Goal: Task Accomplishment & Management: Manage account settings

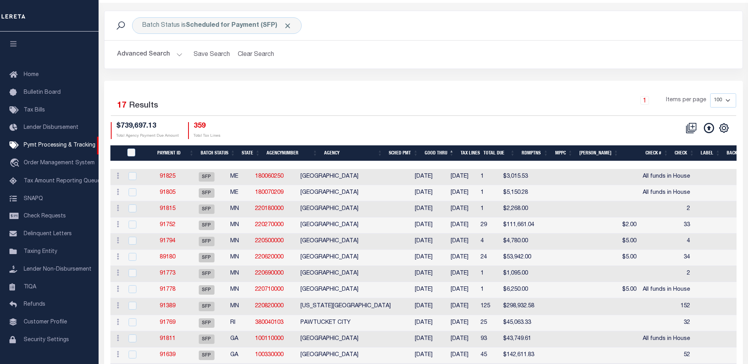
scroll to position [20, 0]
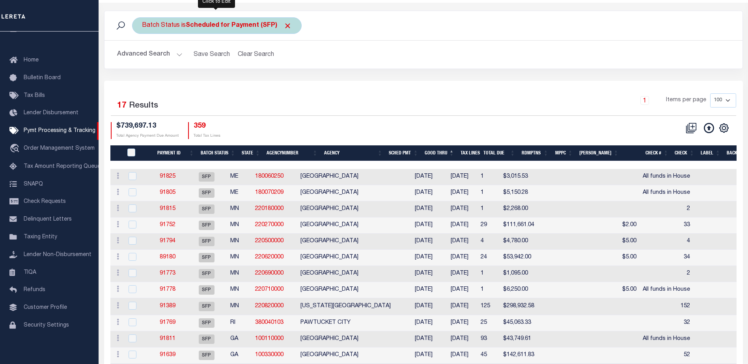
click at [203, 28] on b "Scheduled for Payment (SFP)" at bounding box center [239, 25] width 106 height 6
select select "SFP"
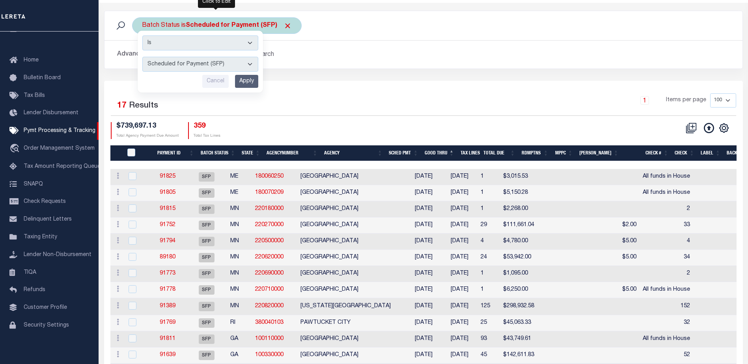
click at [250, 65] on select "Awaiting Funds (AWF) Cleared and Complete (CAC) New Check Needed (NCN) Payment …" at bounding box center [200, 64] width 116 height 15
click at [341, 68] on div "Advanced Search Save Search Clear Search PayeeSearchTable_dynamictable_____Defa…" at bounding box center [423, 55] width 638 height 28
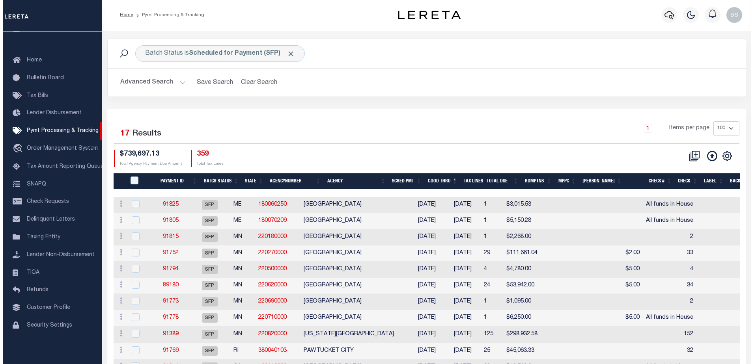
scroll to position [0, 0]
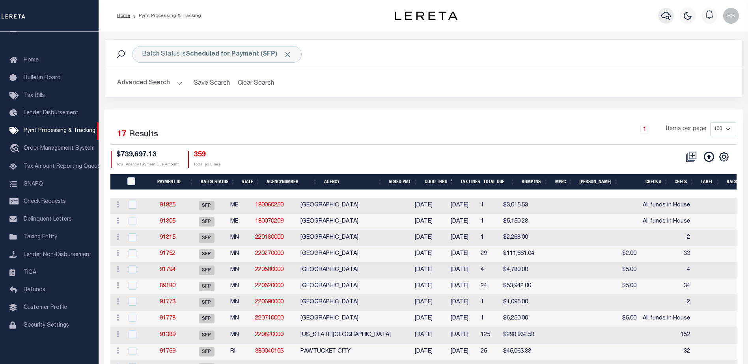
click at [670, 11] on button "button" at bounding box center [666, 16] width 16 height 16
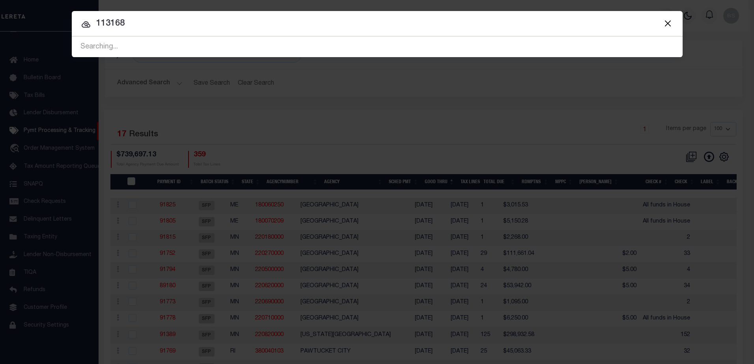
type input "113168"
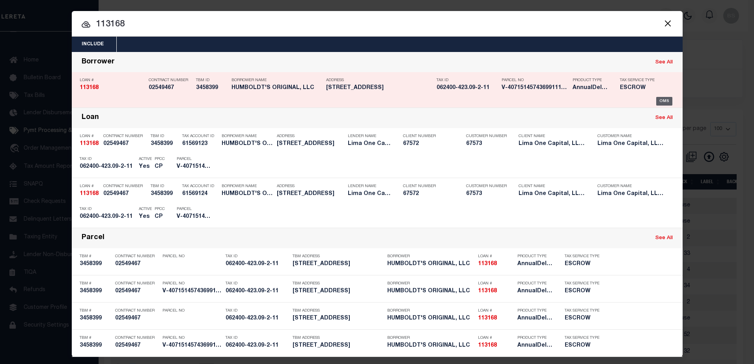
click at [663, 100] on div "OMS" at bounding box center [664, 101] width 16 height 9
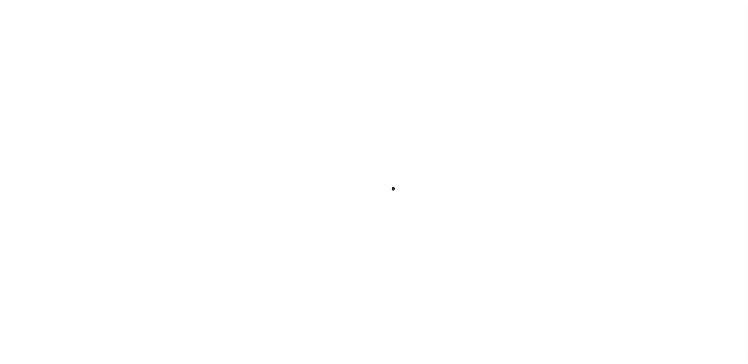
type input "113168"
type input "HUMBOLDT'S ORIGINAL, LLC"
select select
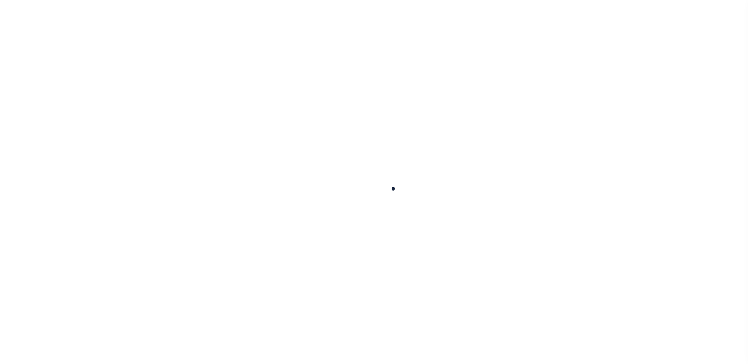
select select
type input "79 W MAIN STREET"
radio input "true"
select select "Escrow"
type input "FREWSBURG NY 14738"
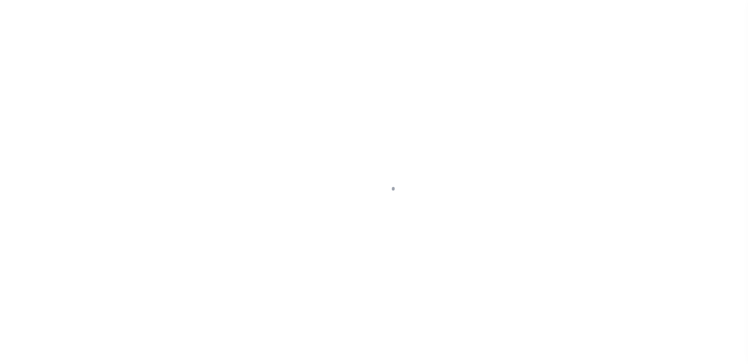
type input "113168-1"
type input "NY"
type textarea "COLLECTOR: ENTITY: PARCEL: 0"
select select "4"
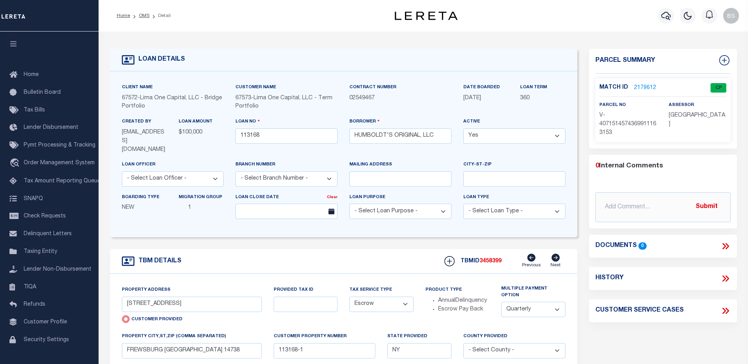
click at [640, 87] on link "2179612" at bounding box center [645, 88] width 22 height 8
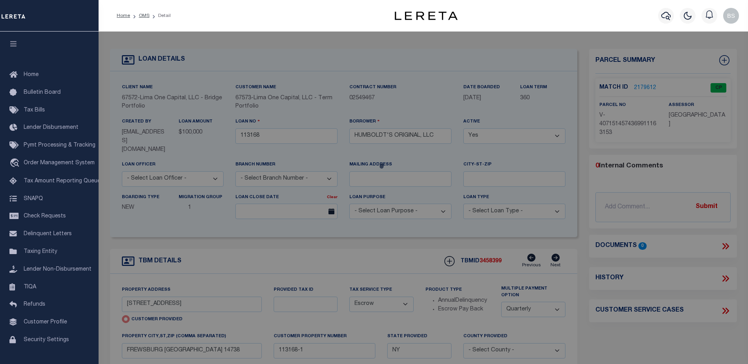
checkbox input "false"
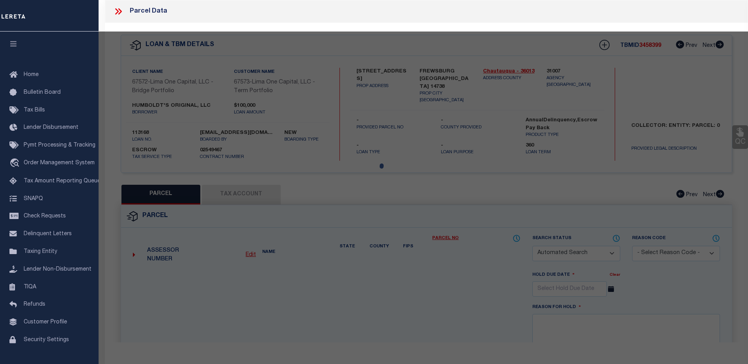
select select "CP"
select select "AGW"
select select
type input "79 W MAIN STREET"
checkbox input "false"
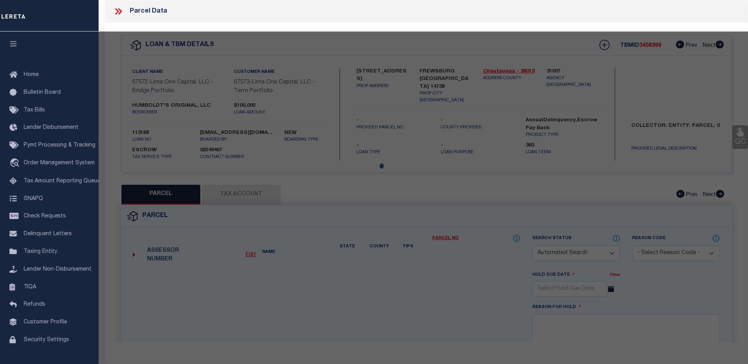
type input "FREWSBURG NY 14738"
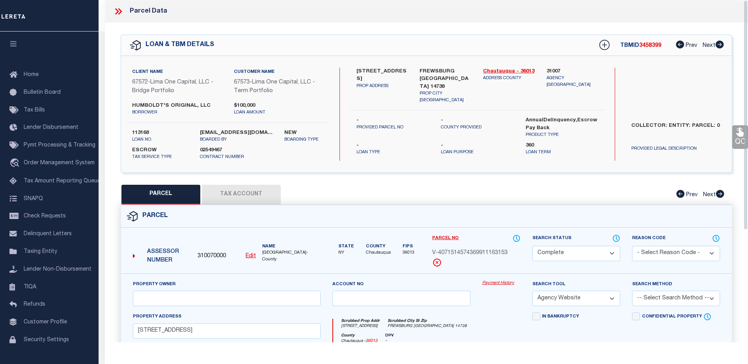
click at [503, 283] on link "Payment History" at bounding box center [501, 283] width 38 height 7
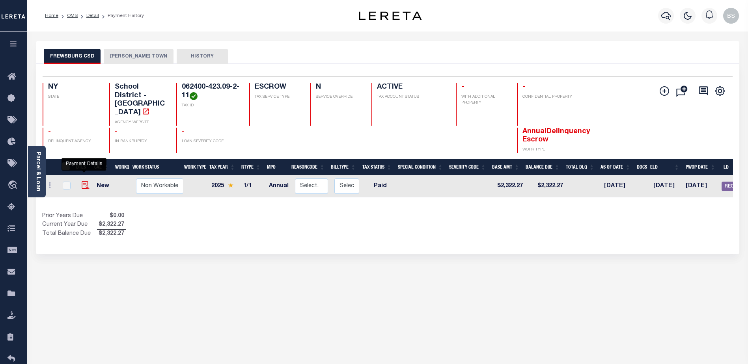
click at [86, 181] on img "" at bounding box center [86, 185] width 8 height 8
checkbox input "true"
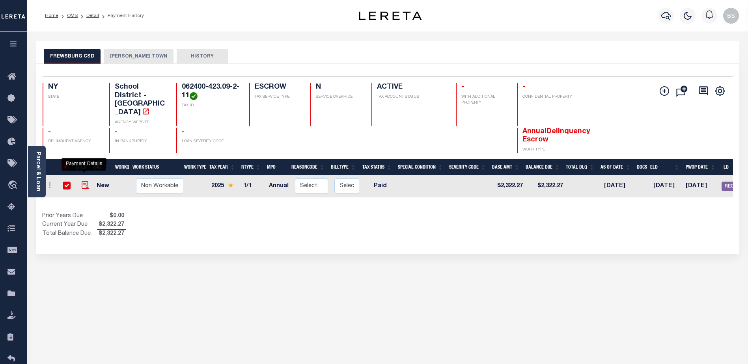
checkbox input "true"
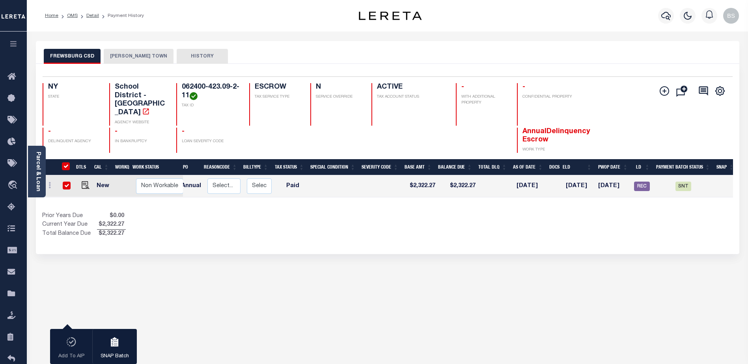
scroll to position [0, 90]
click at [677, 182] on span "SNT" at bounding box center [681, 186] width 16 height 9
checkbox input "false"
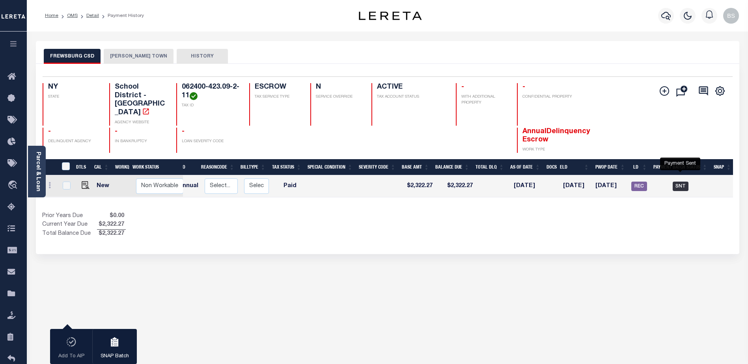
checkbox input "false"
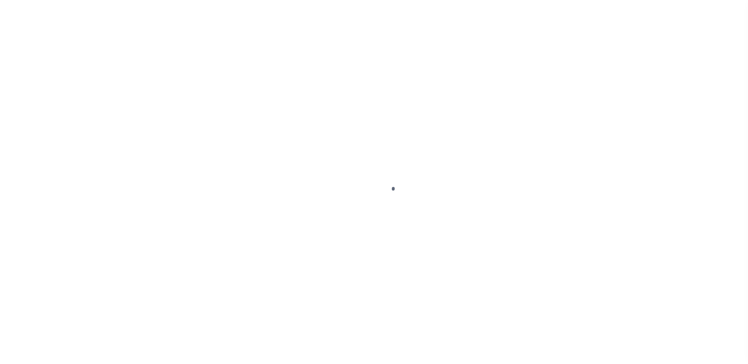
select select "PYD"
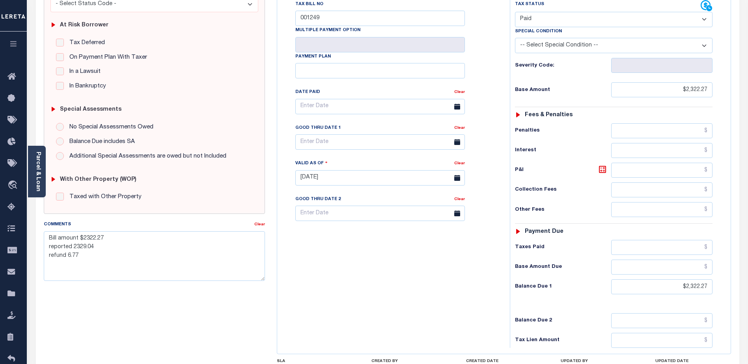
scroll to position [158, 0]
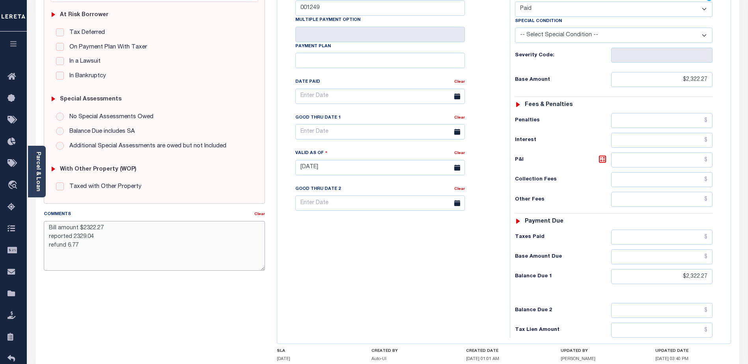
drag, startPoint x: 49, startPoint y: 226, endPoint x: 115, endPoint y: 246, distance: 68.9
click at [115, 246] on textarea "Bill amount $2322.27 reported 2329.04 refund 6.77" at bounding box center [154, 246] width 221 height 50
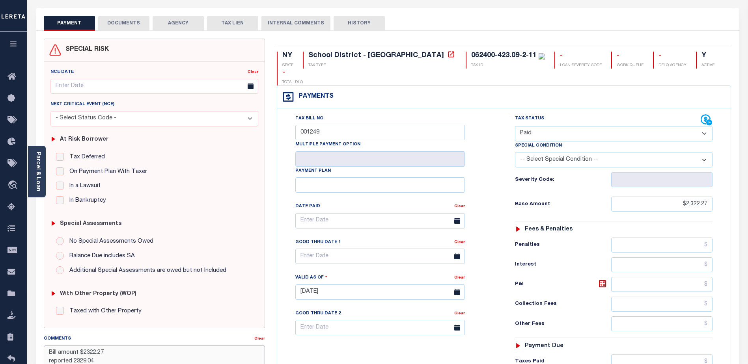
scroll to position [0, 0]
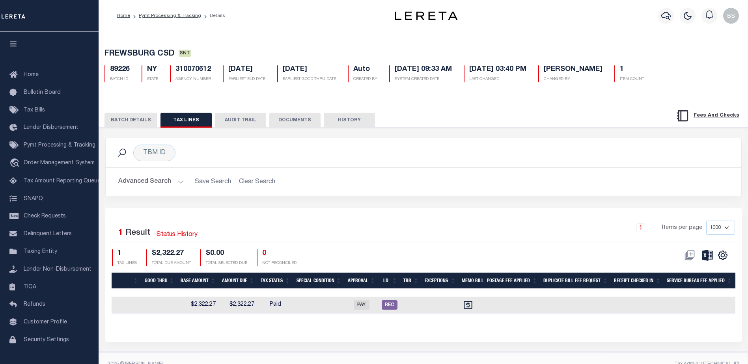
click at [136, 121] on button "BATCH DETAILS" at bounding box center [130, 120] width 53 height 15
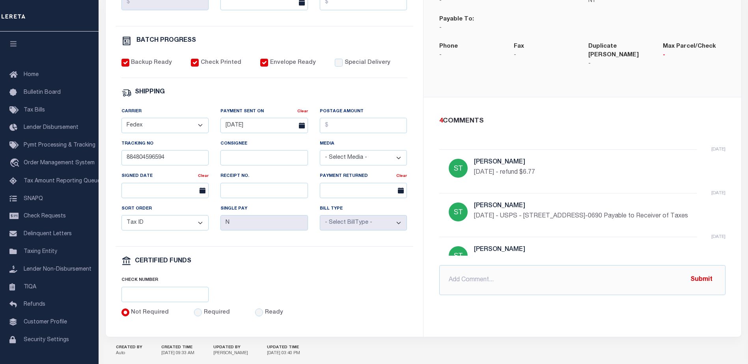
scroll to position [276, 0]
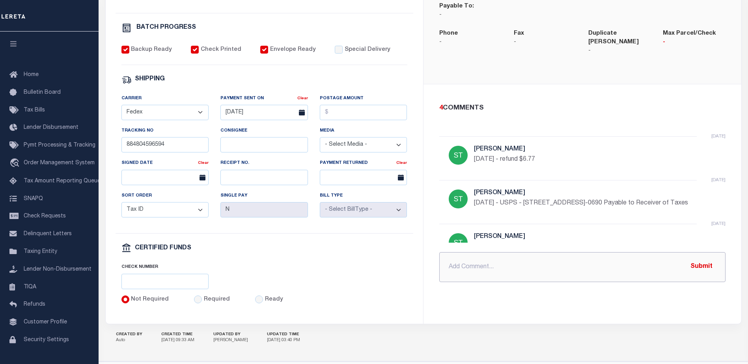
click at [473, 267] on input "text" at bounding box center [582, 267] width 286 height 30
paste input "Bill amount $2322.27 reported 2329.04 refund 6.77"
type input "[DATE] - Bill amount $2322.27 reported 2329.04 refund 6.77"
click at [695, 260] on button "Submit" at bounding box center [701, 267] width 32 height 16
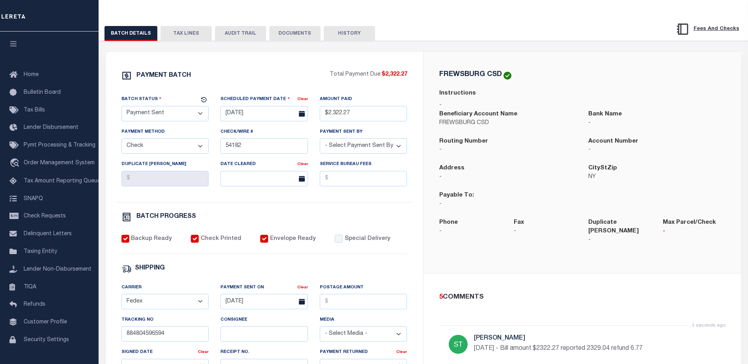
scroll to position [39, 0]
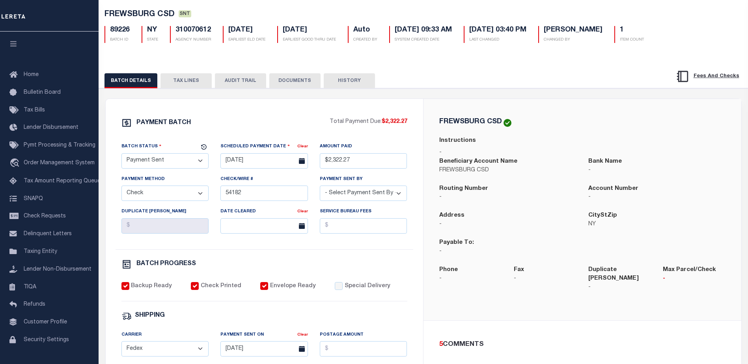
click at [186, 160] on select "- Select Status - Scheduled for Payment Ready For Payment Payment Sent Cleared …" at bounding box center [165, 160] width 88 height 15
select select "RFR"
click at [121, 155] on select "- Select Status - Scheduled for Payment Ready For Payment Payment Sent Cleared …" at bounding box center [165, 160] width 88 height 15
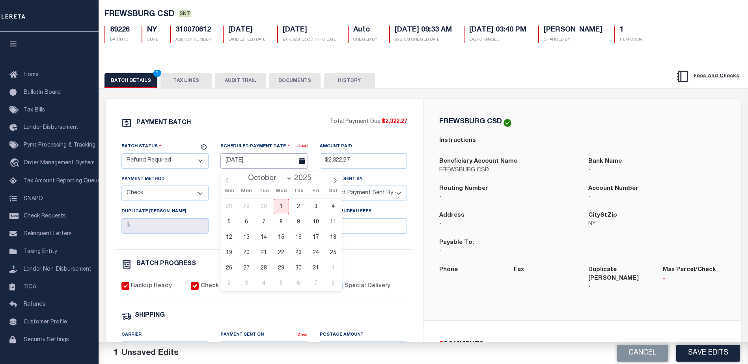
click at [252, 161] on input "[DATE]" at bounding box center [264, 160] width 88 height 15
click at [282, 209] on span "1" at bounding box center [281, 206] width 15 height 15
type input "10/01/2025"
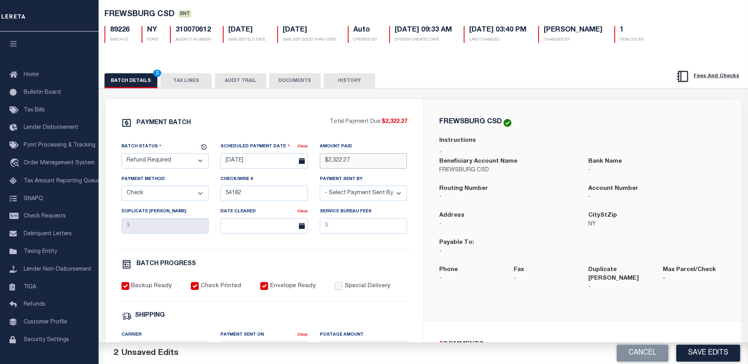
click at [377, 161] on input "$2,322.27" at bounding box center [364, 160] width 88 height 15
type input "$"
type input "$6.77"
click at [199, 194] on select "- Select Payment Method - ACH Certified Check Check Direct Deposit Wire Transfer" at bounding box center [165, 193] width 88 height 15
select select
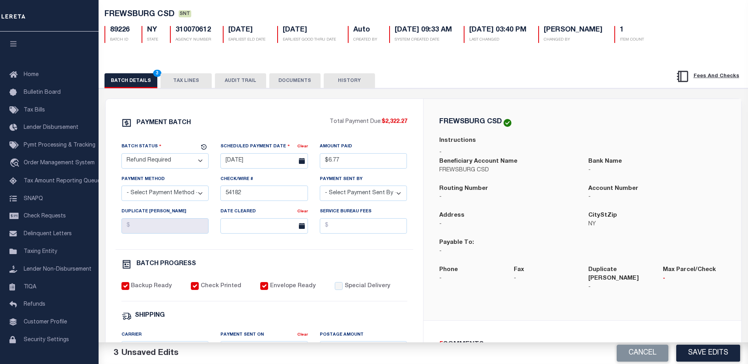
click at [121, 188] on select "- Select Payment Method - ACH Certified Check Check Direct Deposit Wire Transfer" at bounding box center [165, 193] width 88 height 15
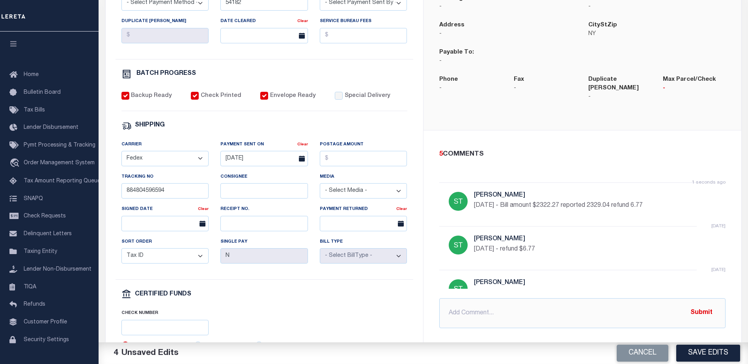
scroll to position [118, 0]
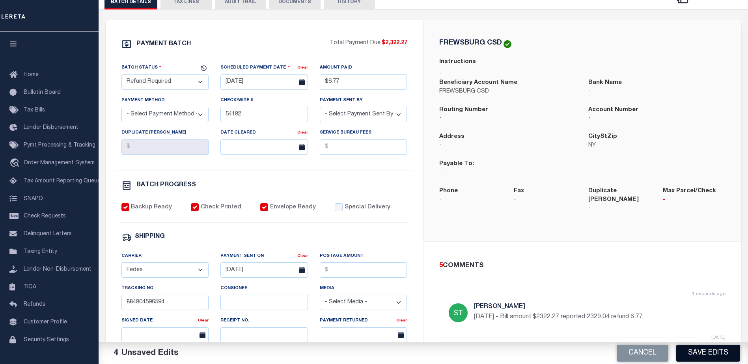
click at [710, 357] on button "Save Edits" at bounding box center [708, 353] width 64 height 17
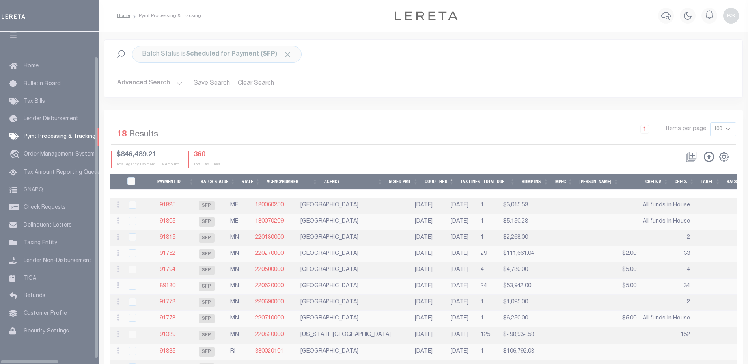
scroll to position [20, 0]
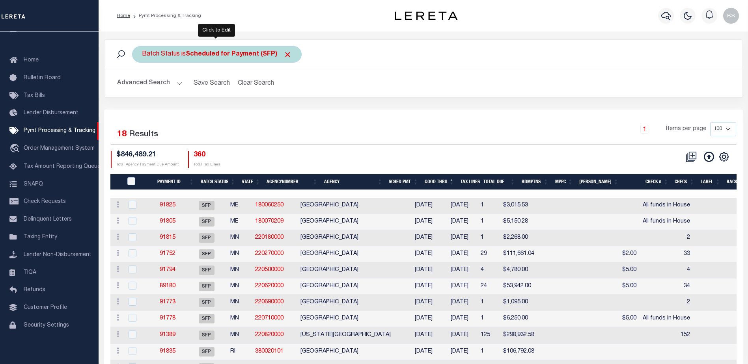
click at [254, 56] on b "Scheduled for Payment (SFP)" at bounding box center [239, 54] width 106 height 6
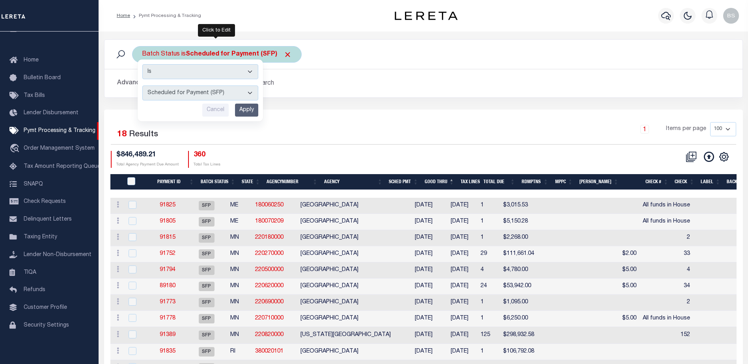
click at [235, 95] on select "Awaiting Funds (AWF) Cleared and Complete (CAC) New Check Needed (NCN) Payment …" at bounding box center [200, 93] width 116 height 15
select select "RFR"
click at [142, 86] on select "Awaiting Funds (AWF) Cleared and Complete (CAC) New Check Needed (NCN) Payment …" at bounding box center [200, 93] width 116 height 15
click at [248, 104] on input "Apply" at bounding box center [246, 110] width 23 height 13
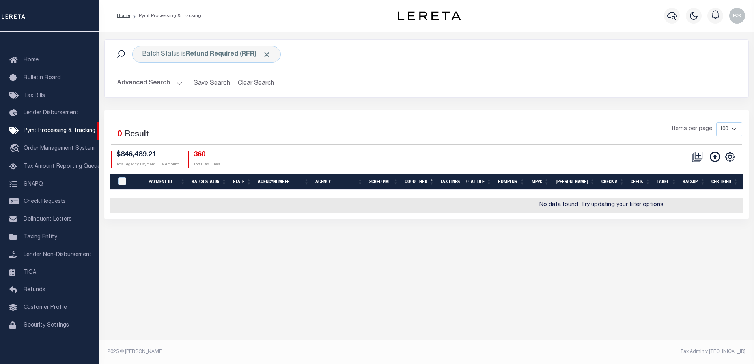
click at [175, 81] on button "Advanced Search" at bounding box center [149, 83] width 65 height 15
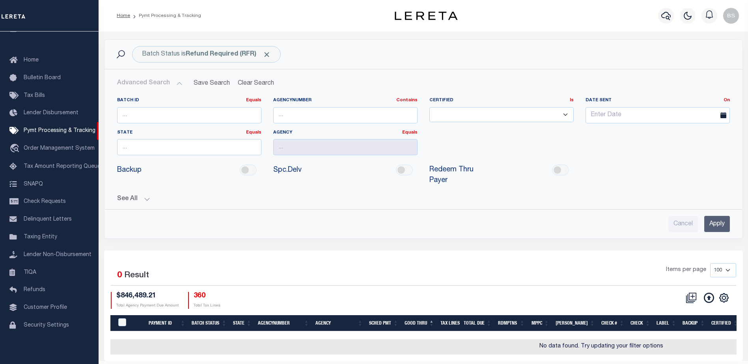
click at [709, 219] on input "Apply" at bounding box center [717, 224] width 26 height 16
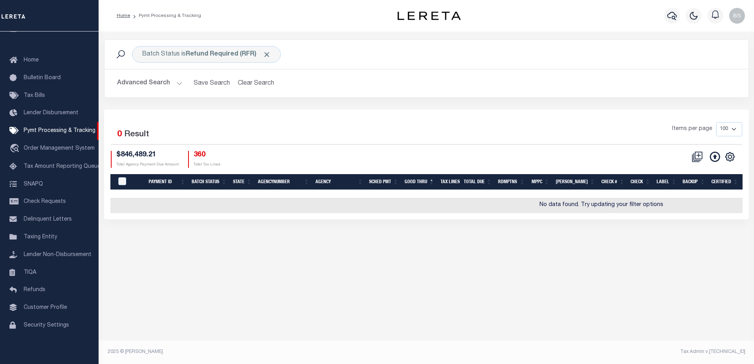
click at [177, 84] on button "Advanced Search" at bounding box center [149, 83] width 65 height 15
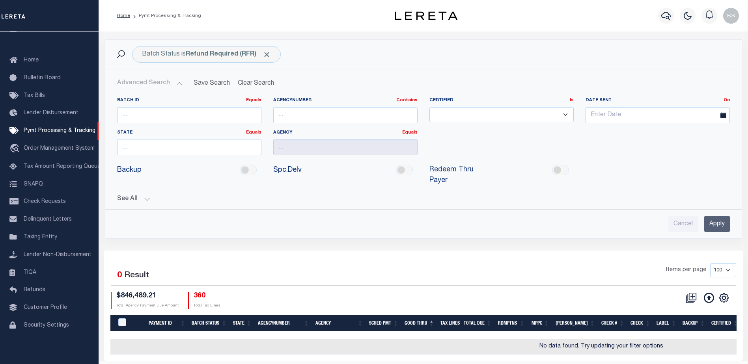
click at [146, 196] on button "See All" at bounding box center [423, 199] width 613 height 7
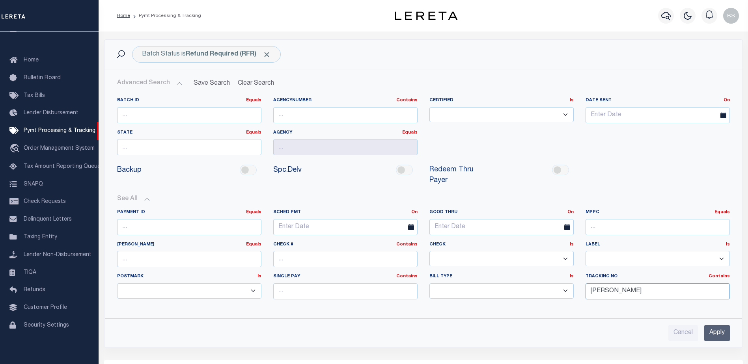
drag, startPoint x: 627, startPoint y: 277, endPoint x: 620, endPoint y: 262, distance: 15.9
click at [627, 284] on input "Barbara" at bounding box center [658, 292] width 144 height 16
type input "B"
click at [707, 325] on input "Apply" at bounding box center [717, 333] width 26 height 16
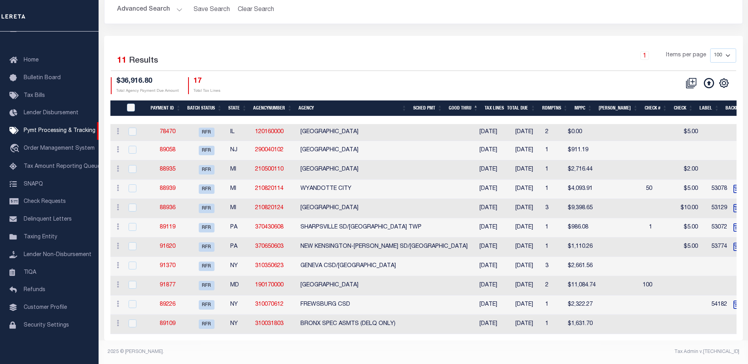
scroll to position [80, 0]
click at [168, 302] on link "89226" at bounding box center [168, 305] width 16 height 6
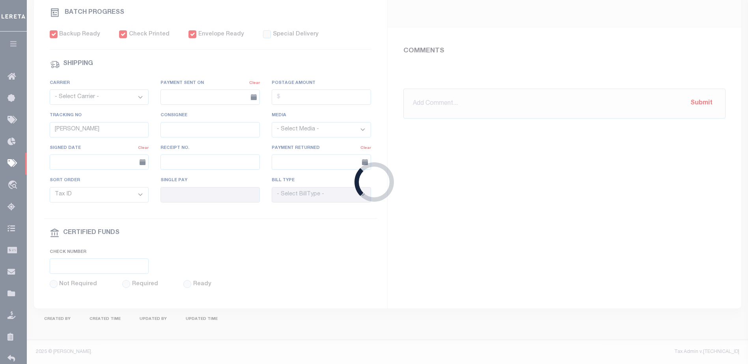
select select "RFR"
type input "10/01/2025"
type input "$6.77"
type input "54182"
select select "Starek, Barbara"
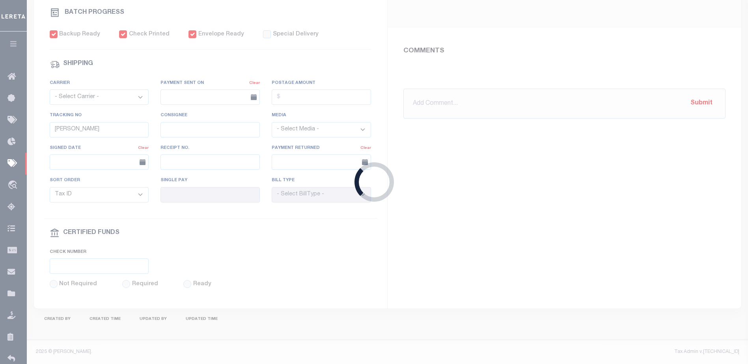
checkbox input "true"
select select "FDX"
type input "09/30/2025"
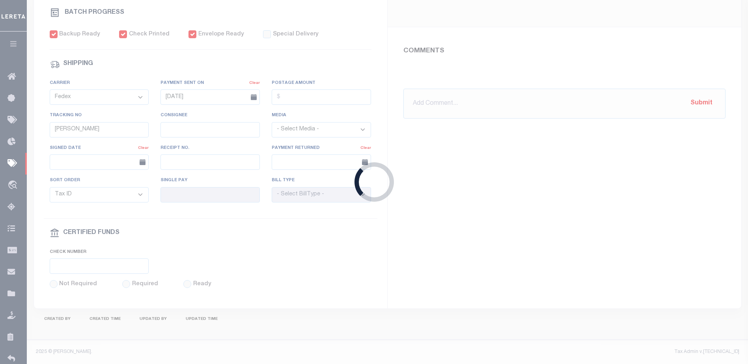
type input "884804596594"
type input "N"
radio input "true"
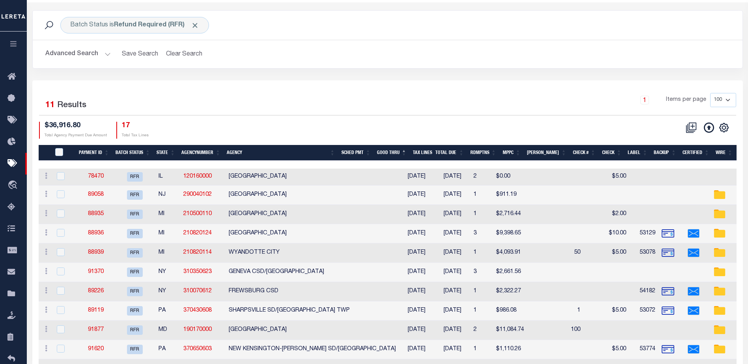
scroll to position [78, 0]
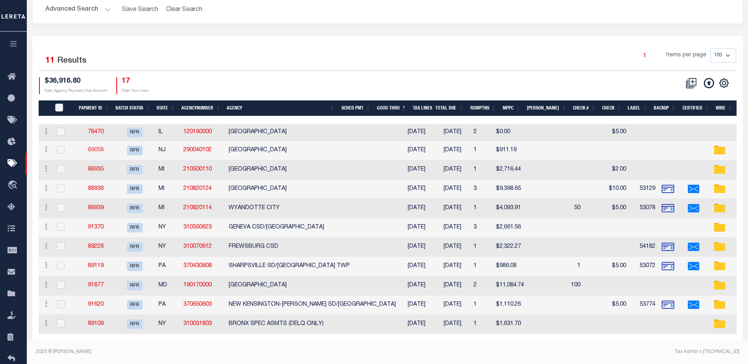
click at [98, 147] on link "89058" at bounding box center [96, 150] width 16 height 6
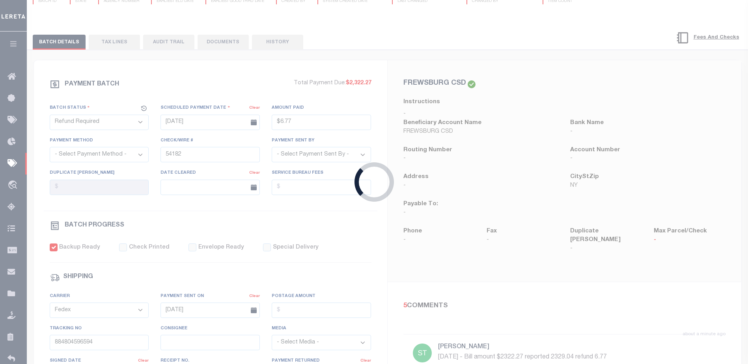
type input "09/08/2025"
type input "$911.19"
select select "Urbina, Matthew"
checkbox input "false"
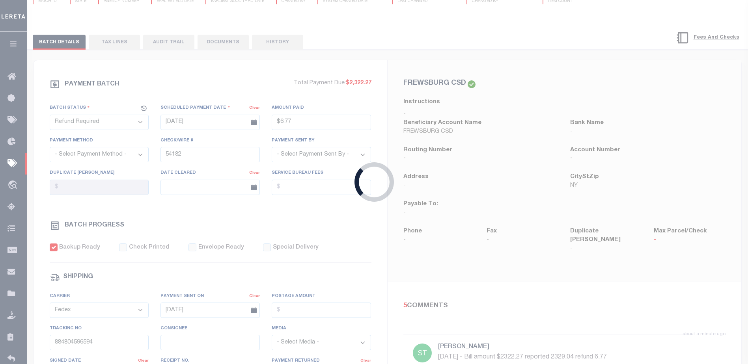
select select
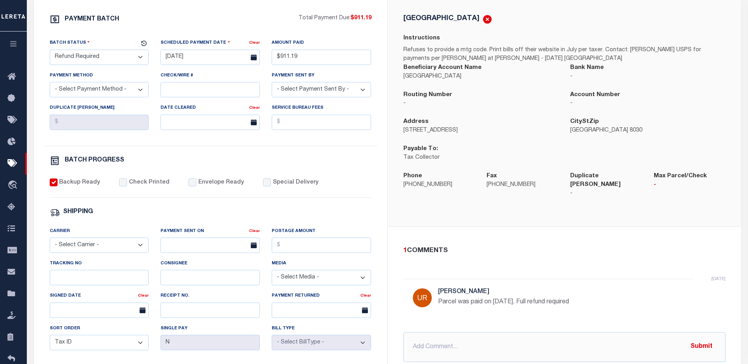
scroll to position [158, 0]
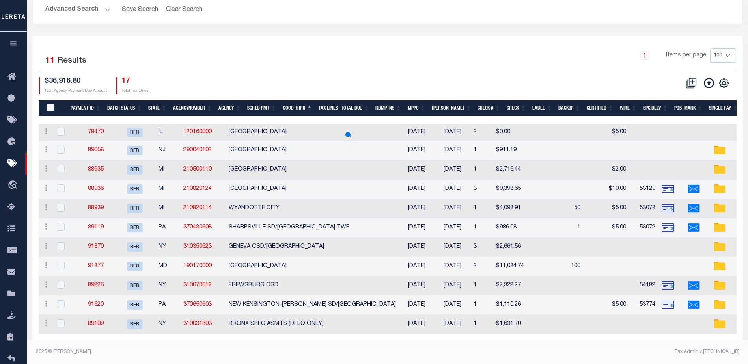
scroll to position [78, 0]
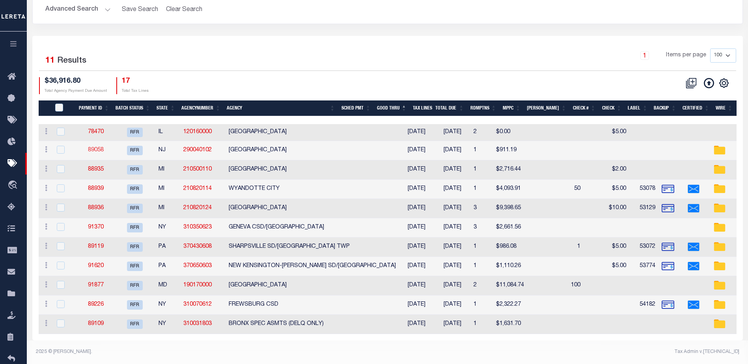
click at [96, 147] on link "89058" at bounding box center [96, 150] width 16 height 6
type input "$911.19"
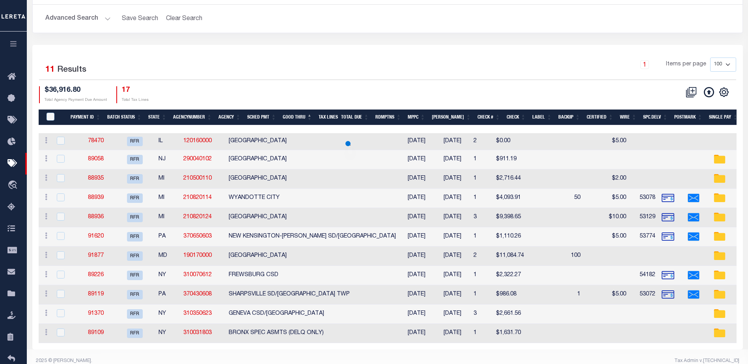
scroll to position [78, 0]
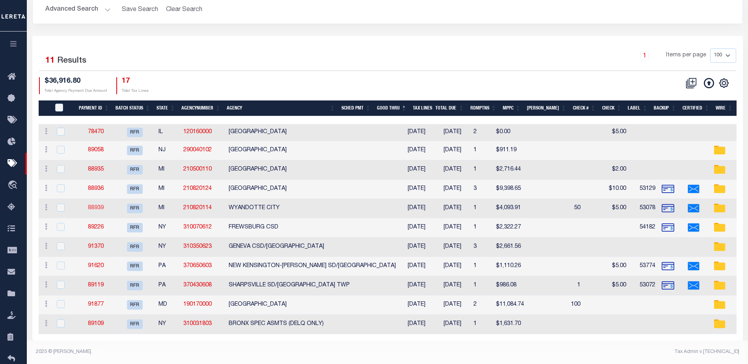
click at [97, 205] on link "88939" at bounding box center [96, 208] width 16 height 6
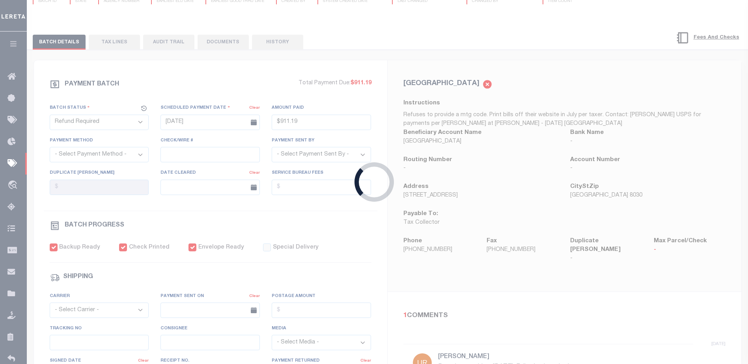
type input "09/04/2025"
type input "$4,093.91"
select select "CHK"
type input "53078"
select select "Villatoro-Benitez, Andres"
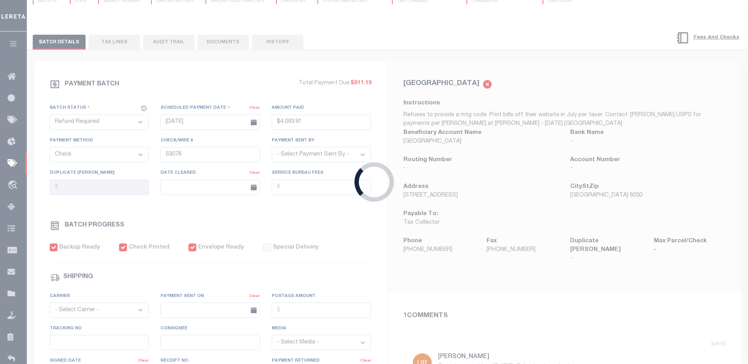
type input "$5"
checkbox input "true"
select select "FDX"
type input "09/04/2025"
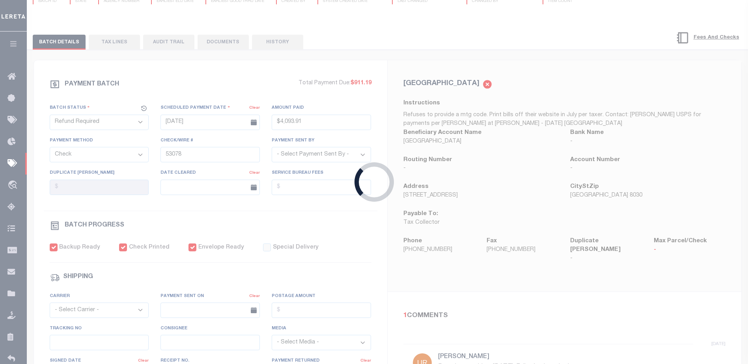
type input "$9.65"
type input "884114928766"
type input "N.Wikentiew"
type input "09/08/2025"
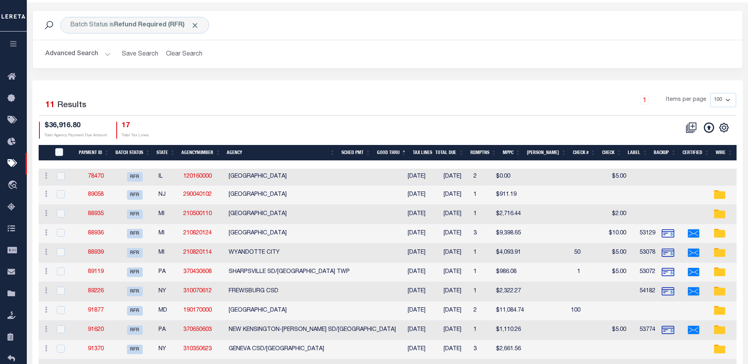
scroll to position [78, 0]
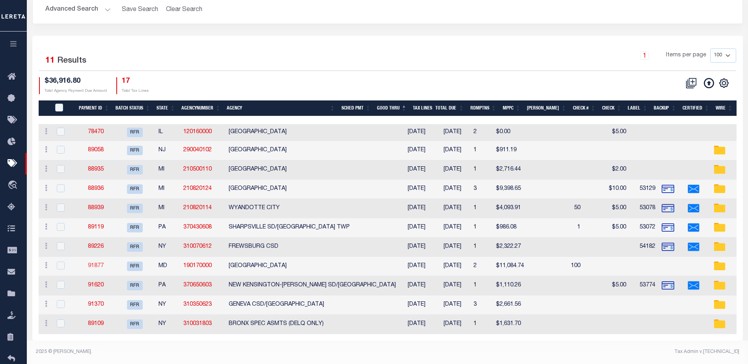
click at [90, 263] on link "91877" at bounding box center [96, 266] width 16 height 6
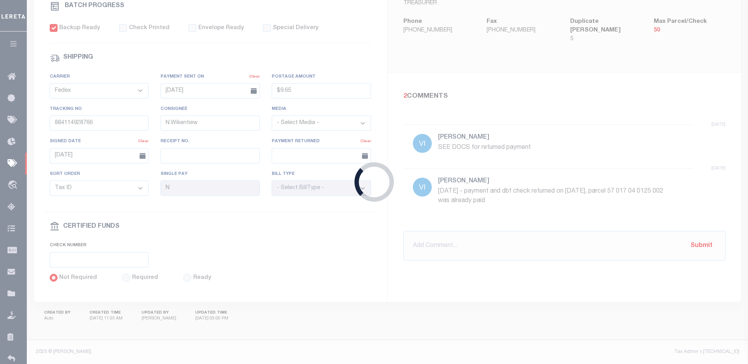
type input "09/30/2025"
type input "$11,084.74"
select select
select select "Urbina, Matthew"
checkbox input "false"
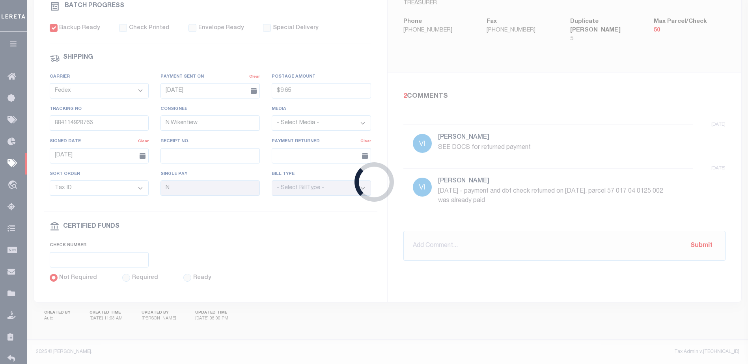
checkbox input "false"
select select
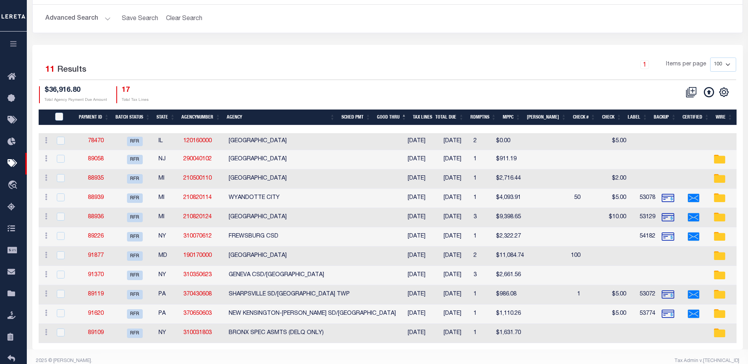
scroll to position [78, 0]
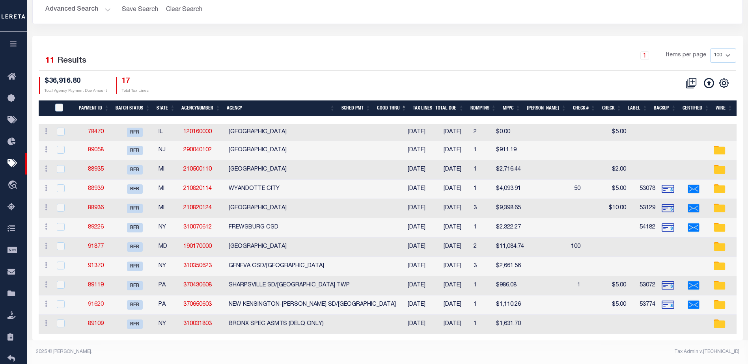
click at [101, 302] on link "91620" at bounding box center [96, 305] width 16 height 6
type input "09/23/2025"
type input "$1,110.26"
select select "CHK"
type input "53774"
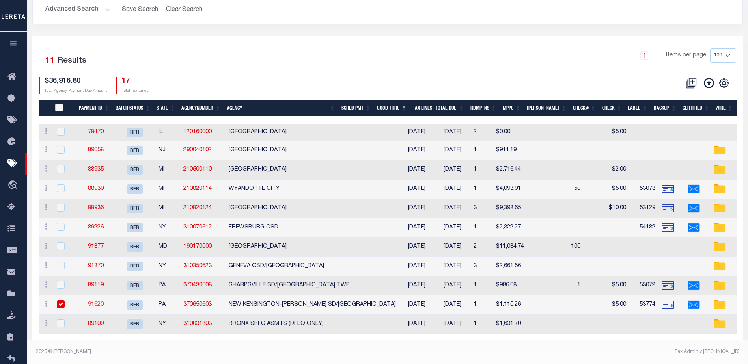
select select "Starek, Barbara"
type input "$5"
checkbox input "true"
select select "FDX"
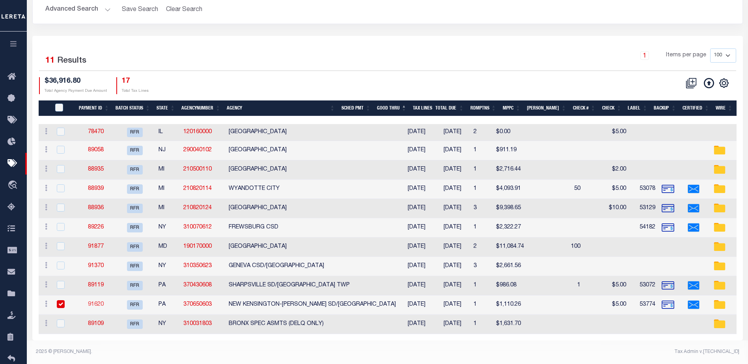
type input "09/23/2025"
type input "$9.65"
type input "884612821120"
select select "1"
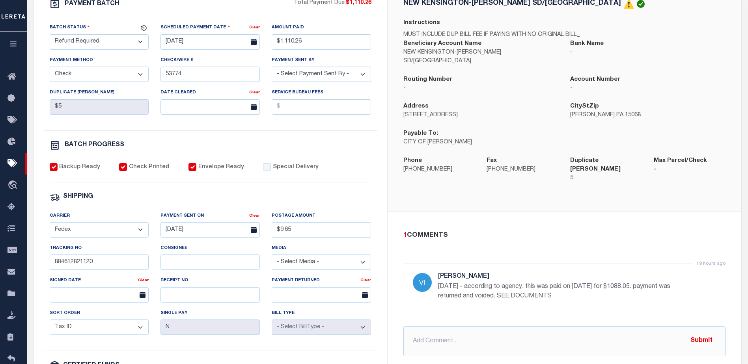
scroll to position [158, 0]
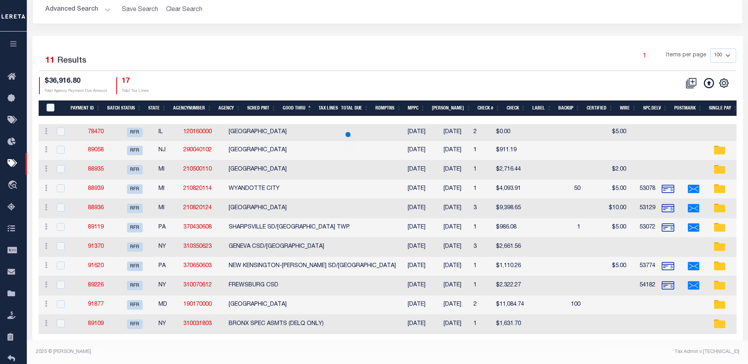
scroll to position [78, 0]
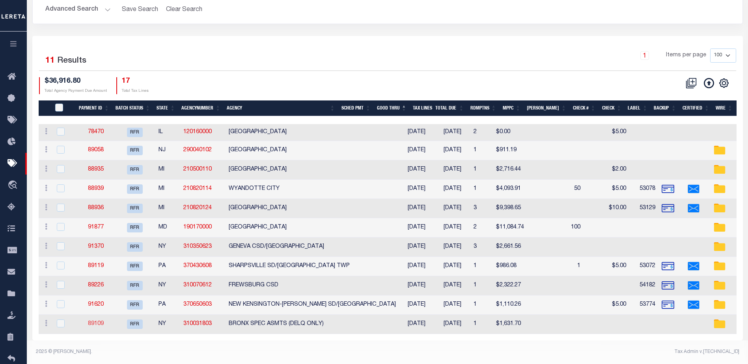
click at [102, 322] on link "89109" at bounding box center [96, 324] width 16 height 6
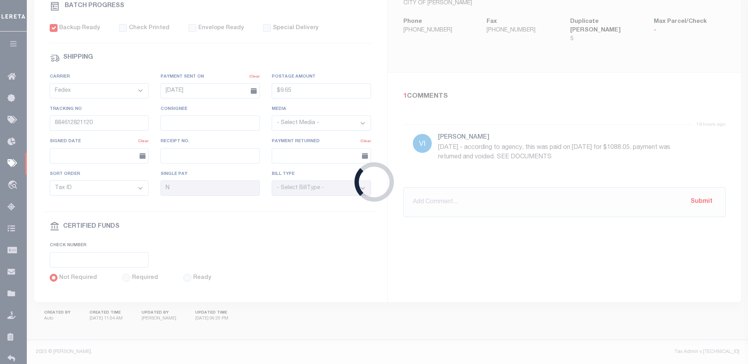
type input "09/30/2025"
type input "$1,631.7"
select select
select select "Urbina, Matthew"
checkbox input "false"
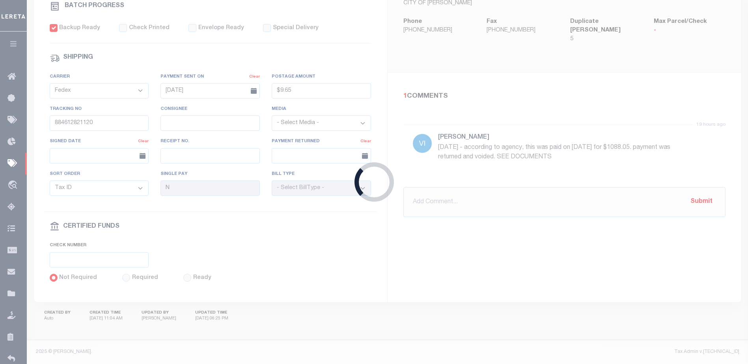
checkbox input "false"
select select
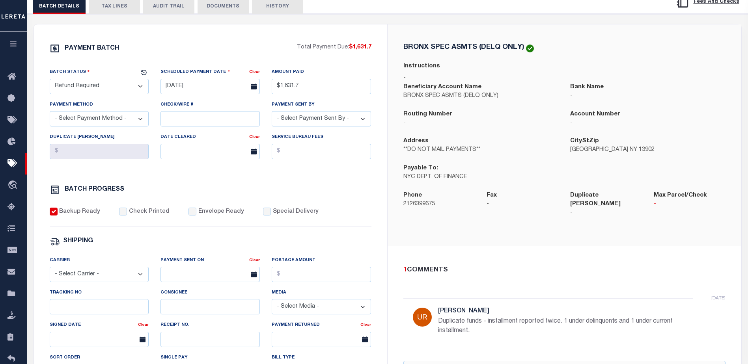
scroll to position [118, 0]
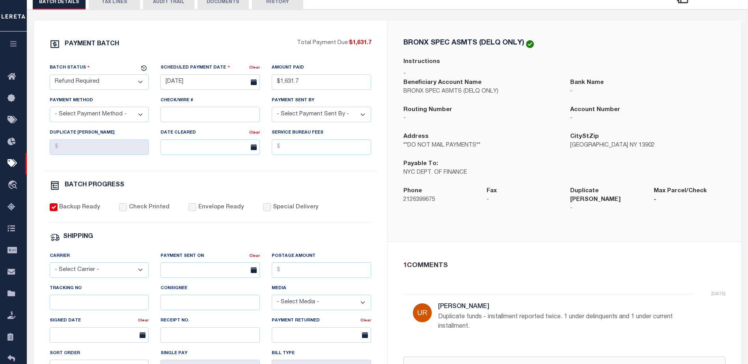
scroll to position [78, 0]
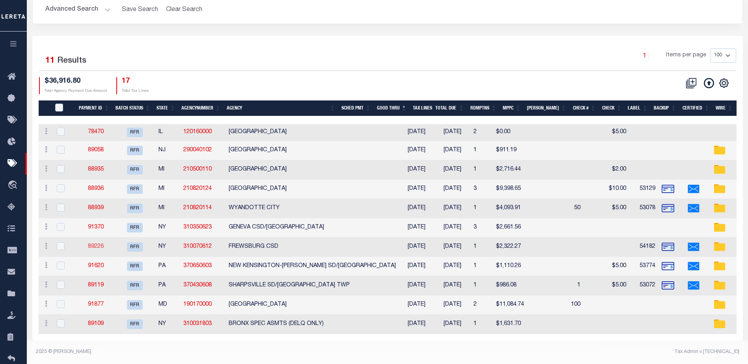
click at [99, 244] on link "89226" at bounding box center [96, 247] width 16 height 6
type input "10/01/2025"
type input "$6.77"
type input "54182"
select select "Starek, Barbara"
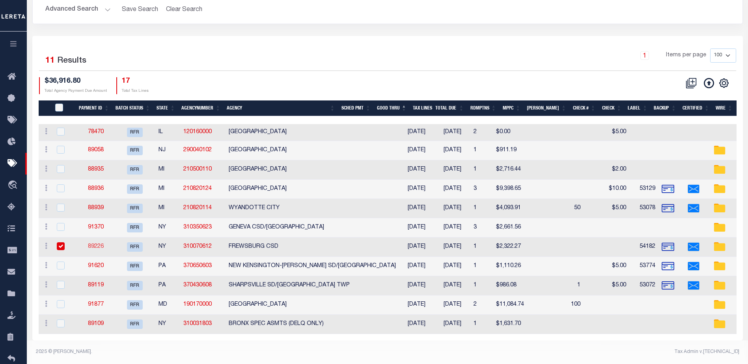
checkbox input "true"
select select "FDX"
type input "09/30/2025"
type input "884804596594"
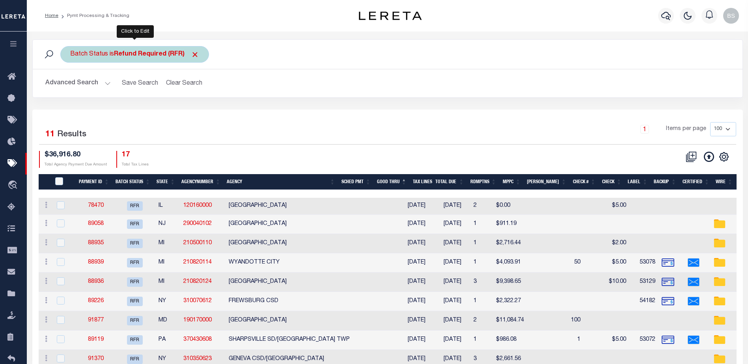
click at [143, 51] on b "Refund Required (RFR)" at bounding box center [156, 54] width 85 height 6
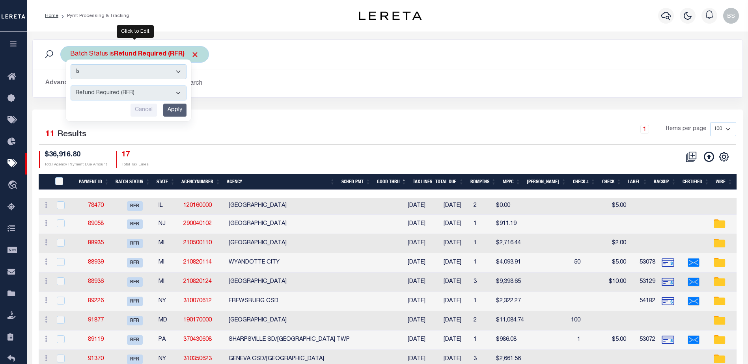
click at [177, 90] on select "Awaiting Funds (AWF) Cleared and Complete (CAC) New Check Needed (NCN) Payment …" at bounding box center [129, 93] width 116 height 15
select select "RSR"
click at [71, 86] on select "Awaiting Funds (AWF) Cleared and Complete (CAC) New Check Needed (NCN) Payment …" at bounding box center [129, 93] width 116 height 15
click at [182, 113] on input "Apply" at bounding box center [174, 110] width 23 height 13
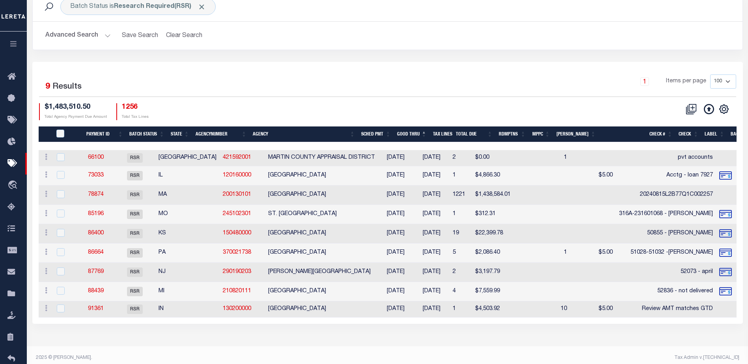
scroll to position [54, 0]
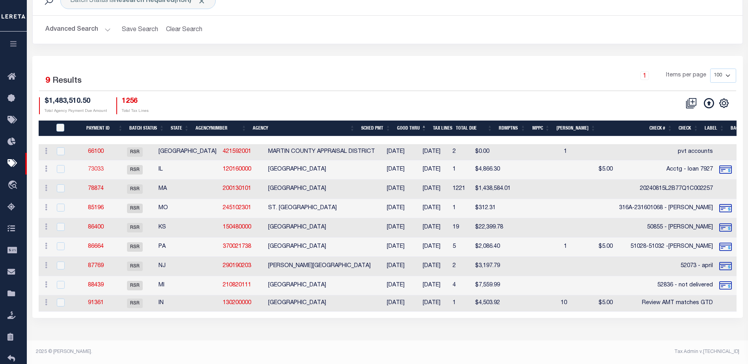
click at [98, 169] on link "73033" at bounding box center [96, 170] width 16 height 6
select select "RSR"
type input "06/19/2017"
type input "Acctg - loan 7927"
select select
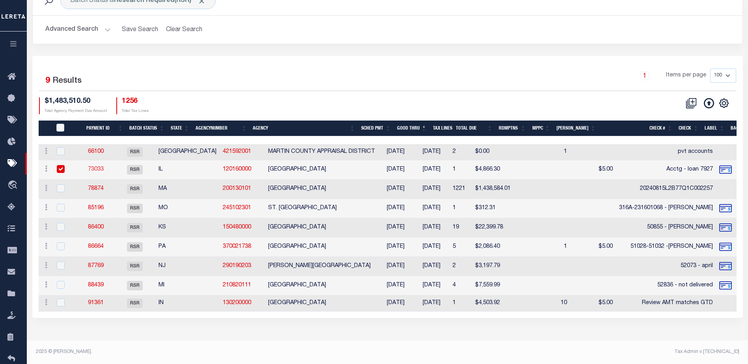
checkbox input "false"
type input "07/31/2024"
type input "$31.78"
type input "777735004216"
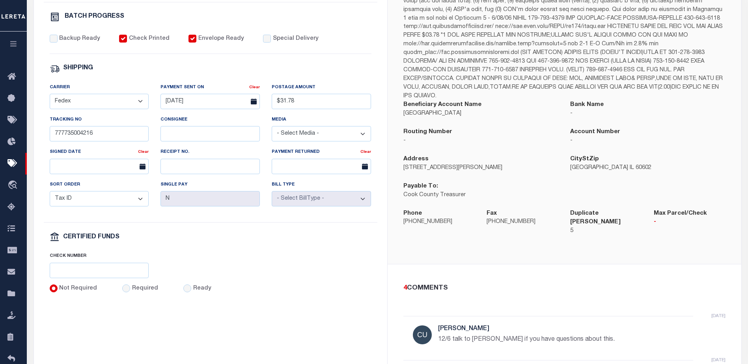
scroll to position [237, 0]
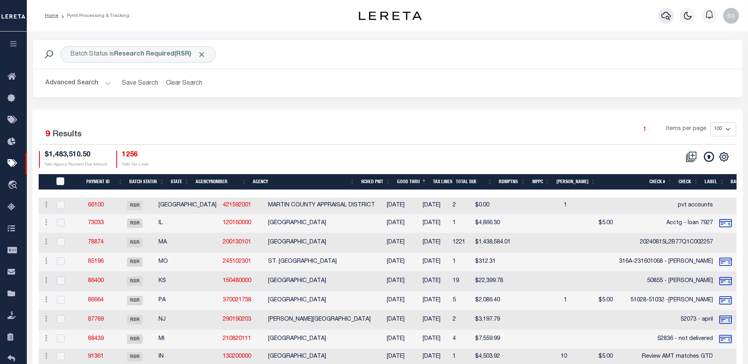
click at [667, 16] on icon "button" at bounding box center [665, 15] width 9 height 9
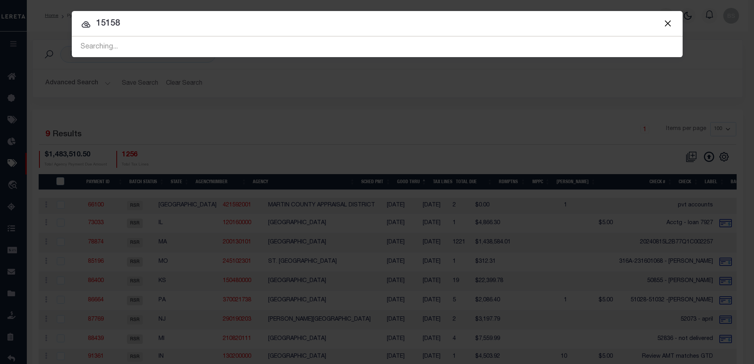
type input "15158"
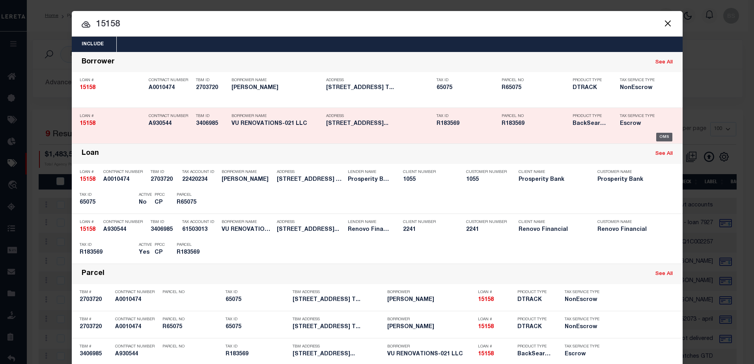
click at [662, 135] on div "OMS" at bounding box center [664, 137] width 16 height 9
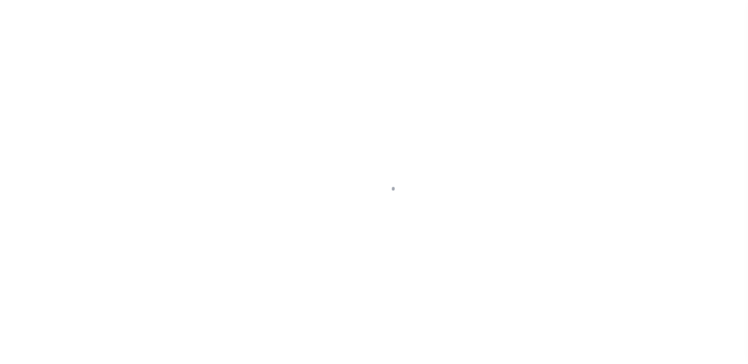
select select "10"
select select "Escrow"
type input "[STREET_ADDRESS]"
type input "[GEOGRAPHIC_DATA], [GEOGRAPHIC_DATA] 97236"
type input "a0kUS000006NTlp"
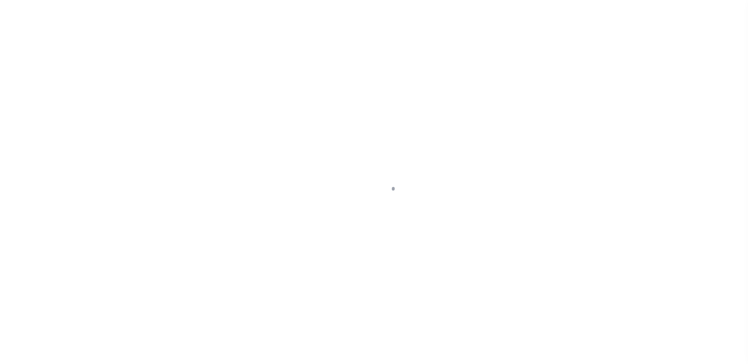
type input "OR"
select select
type textarea "LEGAL REQUIRED"
type textarea "Liability Limited to Customer Provided Parcel"
select select "25066"
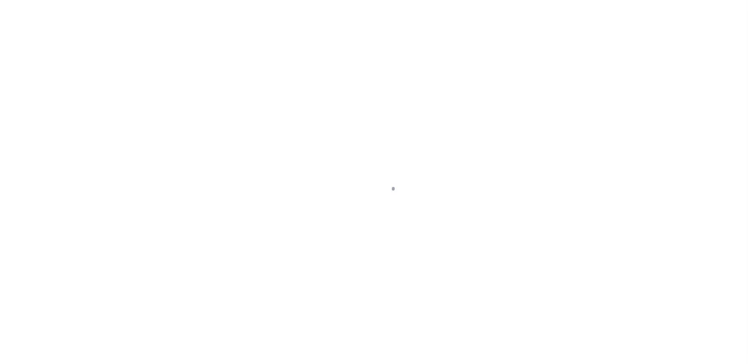
select select
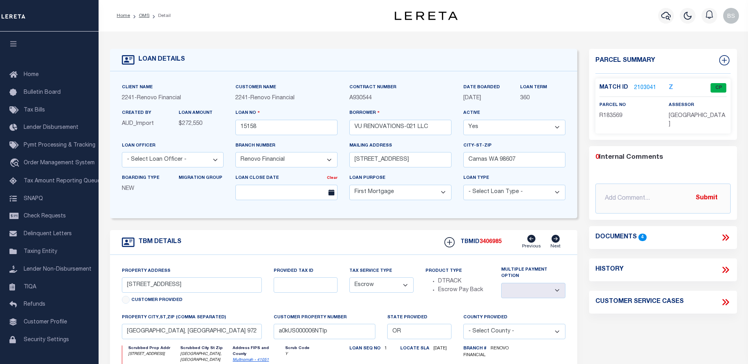
click at [639, 86] on link "2103041" at bounding box center [645, 88] width 22 height 8
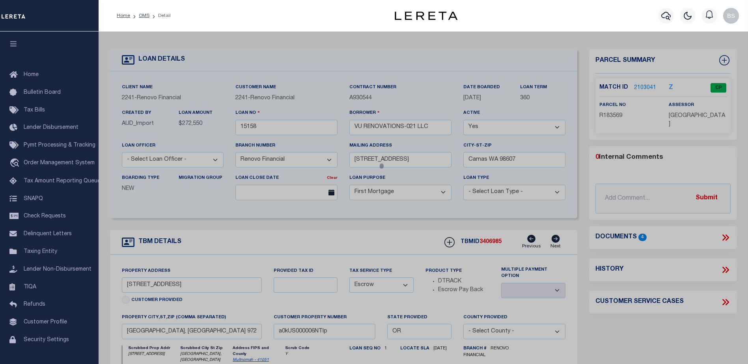
checkbox input "false"
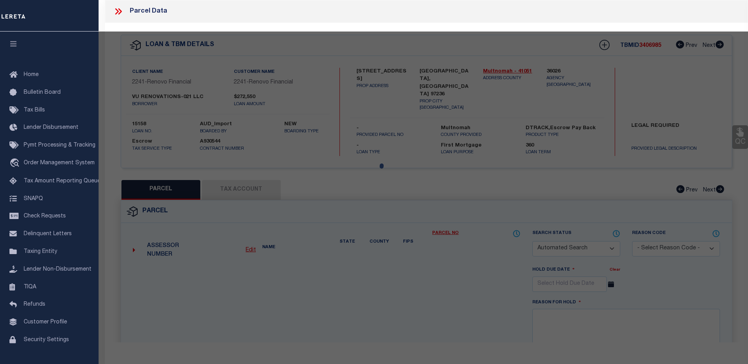
select select "CP"
type input "VU RENOVATIONS-021 LLC"
select select "AGW"
select select
type input "6401 SE 143RD CT"
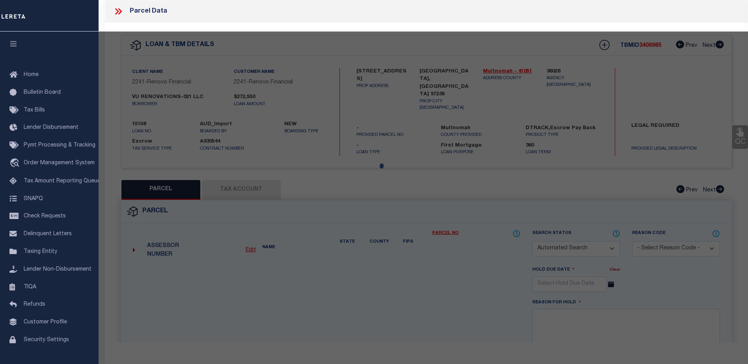
checkbox input "false"
type input "PORTLAND, OR 97236"
type textarea "HOMESTEAD, LOT 1, UND INT TRACTS B, C&D"
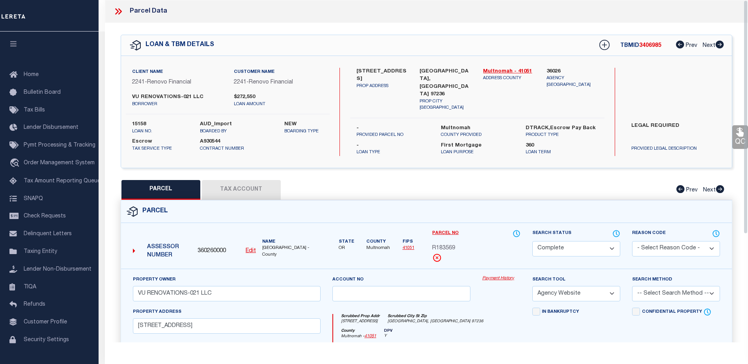
click at [493, 276] on link "Payment History" at bounding box center [501, 279] width 38 height 7
